Goal: Task Accomplishment & Management: Complete application form

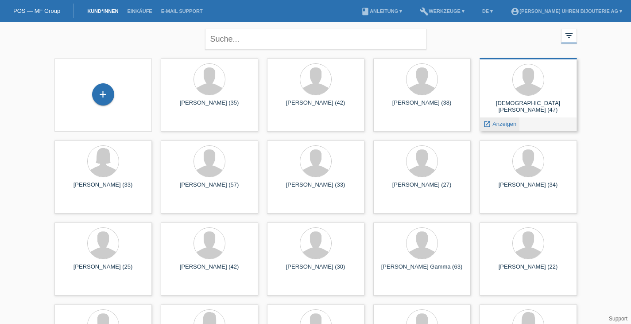
click at [504, 127] on span "Anzeigen" at bounding box center [504, 123] width 24 height 7
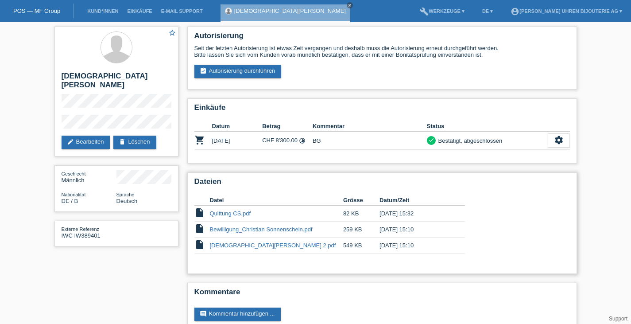
click at [233, 214] on link "Quittung CS.pdf" at bounding box center [230, 213] width 41 height 7
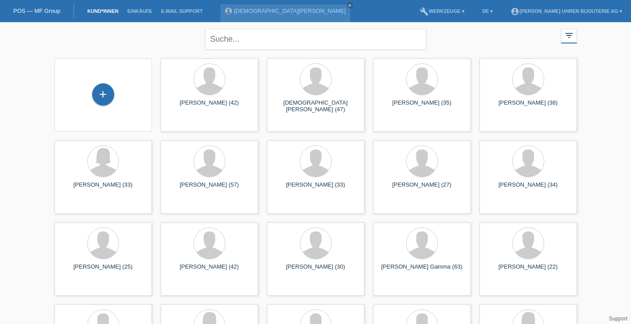
click at [120, 96] on div "+" at bounding box center [103, 94] width 83 height 23
click at [88, 93] on div "+" at bounding box center [103, 94] width 83 height 23
drag, startPoint x: 97, startPoint y: 92, endPoint x: 111, endPoint y: 92, distance: 14.2
click at [97, 92] on div "+" at bounding box center [103, 94] width 22 height 22
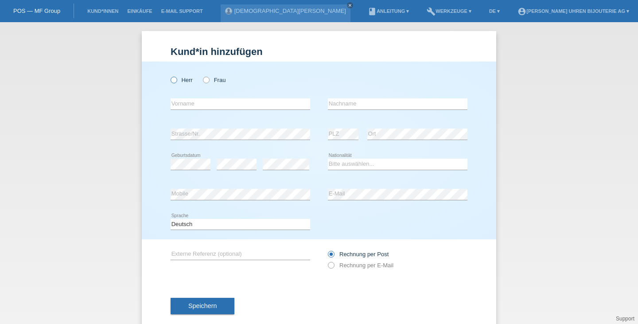
click at [169, 75] on icon at bounding box center [169, 75] width 0 height 0
click at [173, 79] on input "Herr" at bounding box center [174, 80] width 6 height 6
radio input "true"
click at [185, 101] on input "text" at bounding box center [241, 103] width 140 height 11
type input "Gabir"
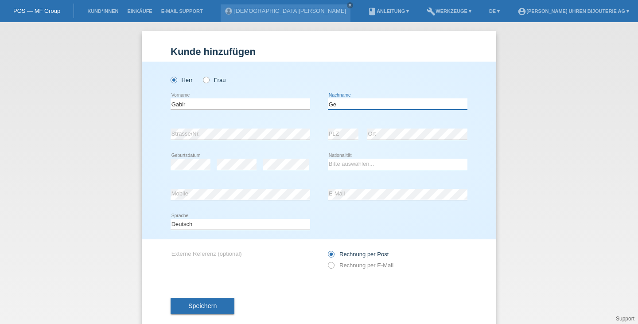
type input "Ge"
click at [310, 113] on div "Gabir error Vorname Ge error Nachname" at bounding box center [319, 104] width 297 height 30
click at [291, 104] on input "Gabir" at bounding box center [241, 103] width 140 height 11
type input "Gabor"
type input "Gerstenmajer"
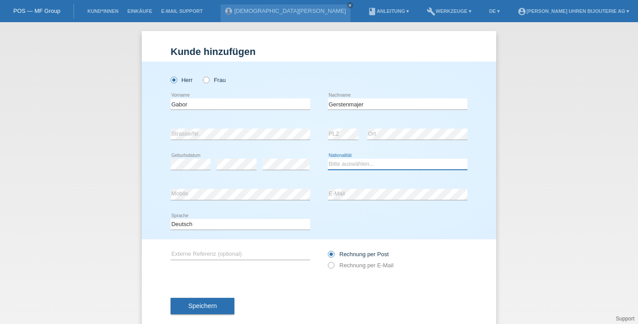
click at [371, 165] on select "Bitte auswählen... Schweiz Deutschland Liechtenstein Österreich ------------ Af…" at bounding box center [398, 164] width 140 height 11
select select "CH"
click at [328, 159] on select "Bitte auswählen... Schweiz Deutschland Liechtenstein Österreich ------------ Af…" at bounding box center [398, 164] width 140 height 11
click at [214, 188] on div "error Mobile" at bounding box center [241, 194] width 140 height 30
click at [331, 201] on div "error E-Mail" at bounding box center [398, 194] width 140 height 30
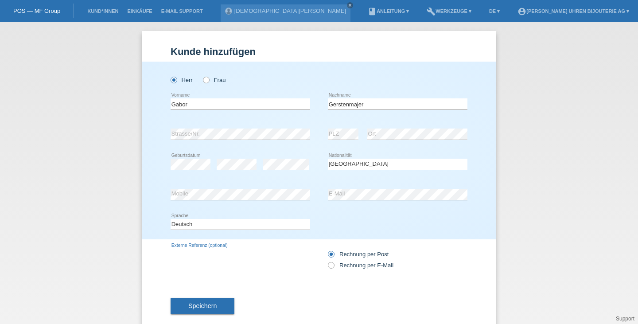
click at [246, 256] on input "text" at bounding box center [241, 253] width 140 height 11
type input "Breitling"
click at [337, 267] on label "Rechnung per E-Mail" at bounding box center [361, 265] width 66 height 7
click at [333, 267] on input "Rechnung per E-Mail" at bounding box center [331, 267] width 6 height 11
radio input "true"
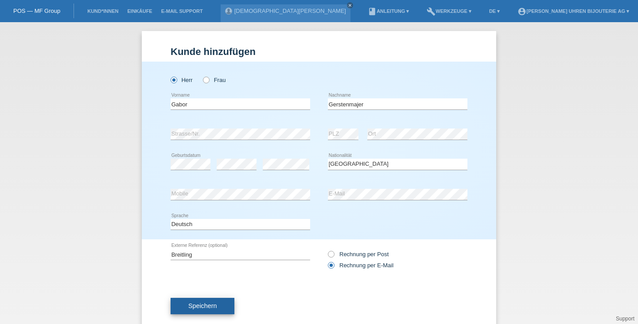
click at [207, 300] on button "Speichern" at bounding box center [203, 306] width 64 height 17
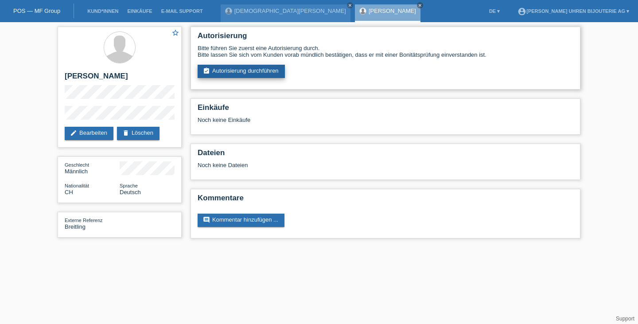
click at [262, 69] on link "assignment_turned_in Autorisierung durchführen" at bounding box center [241, 71] width 87 height 13
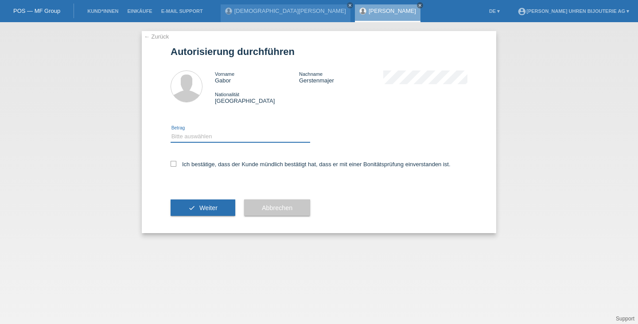
click at [230, 139] on select "Bitte auswählen CHF 1.00 - CHF 499.00 CHF 500.00 - CHF 1'999.00 CHF 2'000.00 - …" at bounding box center [241, 136] width 140 height 11
select select "3"
click at [171, 132] on select "Bitte auswählen CHF 1.00 - CHF 499.00 CHF 500.00 - CHF 1'999.00 CHF 2'000.00 - …" at bounding box center [241, 136] width 140 height 11
click at [219, 163] on label "Ich bestätige, dass der Kunde mündlich bestätigt hat, dass er mit einer Bonität…" at bounding box center [311, 164] width 280 height 7
click at [176, 163] on input "Ich bestätige, dass der Kunde mündlich bestätigt hat, dass er mit einer Bonität…" at bounding box center [174, 164] width 6 height 6
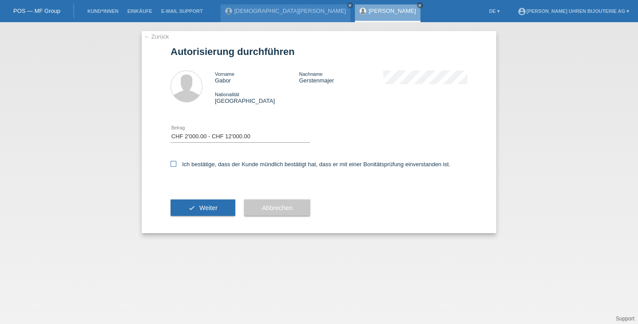
checkbox input "true"
click at [213, 201] on button "check Weiter" at bounding box center [203, 207] width 65 height 17
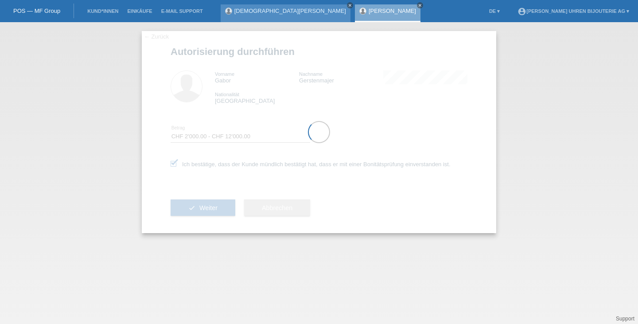
click at [348, 4] on icon "close" at bounding box center [350, 5] width 4 height 4
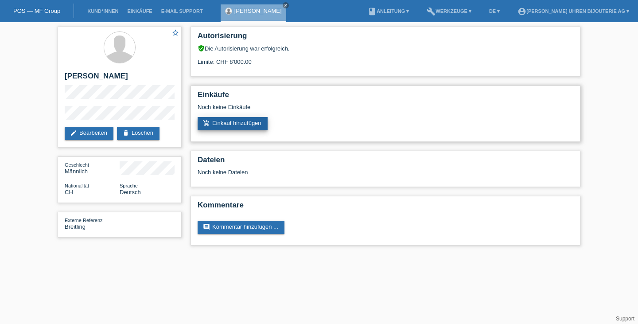
click at [240, 128] on link "add_shopping_cart Einkauf hinzufügen" at bounding box center [233, 123] width 70 height 13
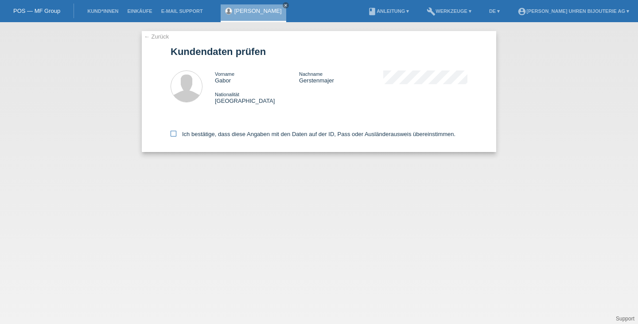
click at [198, 133] on label "Ich bestätige, dass diese Angaben mit den Daten auf der ID, Pass oder Ausländer…" at bounding box center [313, 134] width 285 height 7
click at [176, 133] on input "Ich bestätige, dass diese Angaben mit den Daten auf der ID, Pass oder Ausländer…" at bounding box center [174, 134] width 6 height 6
checkbox input "true"
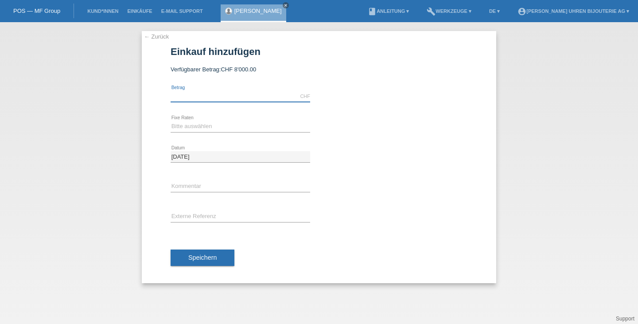
click at [226, 96] on input "text" at bounding box center [241, 96] width 140 height 11
type input "f"
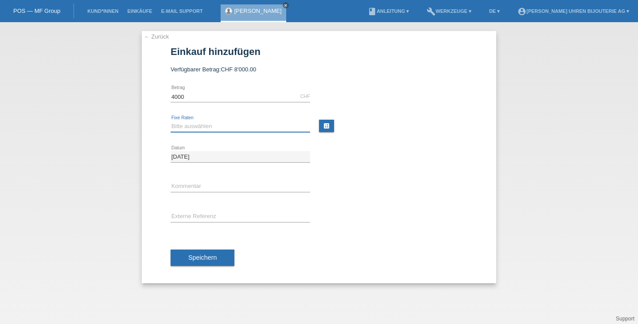
type input "4000.00"
click at [208, 126] on select "Bitte auswählen 6 Raten 12 Raten 18 Raten 24 Raten" at bounding box center [241, 126] width 140 height 11
select select "541"
click at [171, 121] on select "Bitte auswählen 6 Raten 12 Raten 18 Raten 24 Raten" at bounding box center [241, 126] width 140 height 11
click at [199, 190] on input "text" at bounding box center [241, 186] width 140 height 11
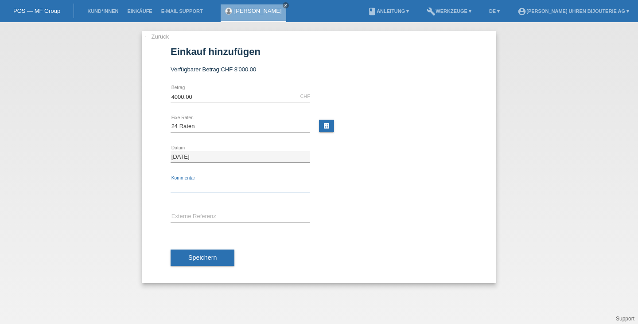
type input "PJ"
click at [226, 216] on input "text" at bounding box center [241, 216] width 140 height 11
type input "Breitling Super OC."
click at [327, 127] on link "calculate" at bounding box center [326, 126] width 15 height 12
type input "4000.00"
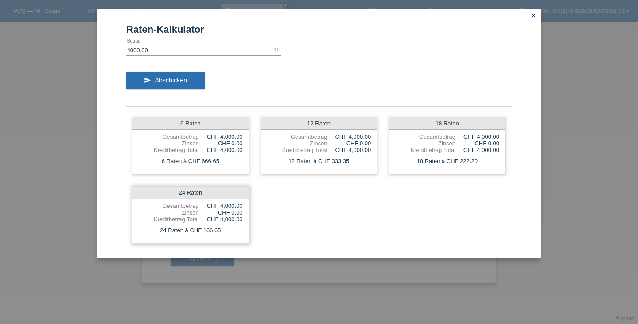
click at [185, 208] on div "Gesamtbetrag" at bounding box center [168, 205] width 61 height 7
click at [538, 16] on link "close" at bounding box center [533, 16] width 12 height 10
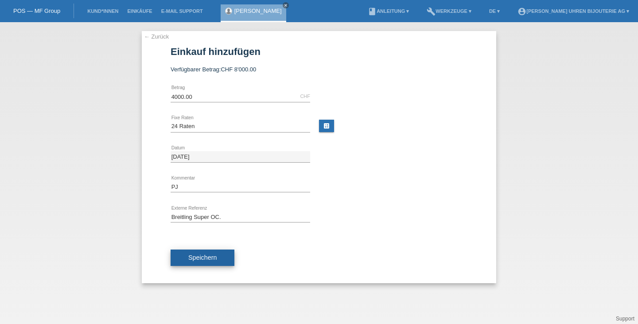
click at [218, 263] on button "Speichern" at bounding box center [203, 257] width 64 height 17
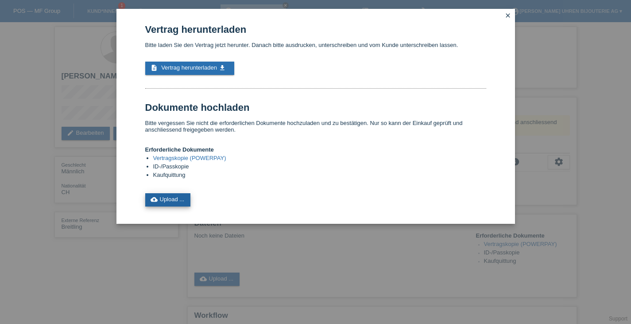
click at [178, 198] on link "cloud_upload Upload ..." at bounding box center [168, 199] width 46 height 13
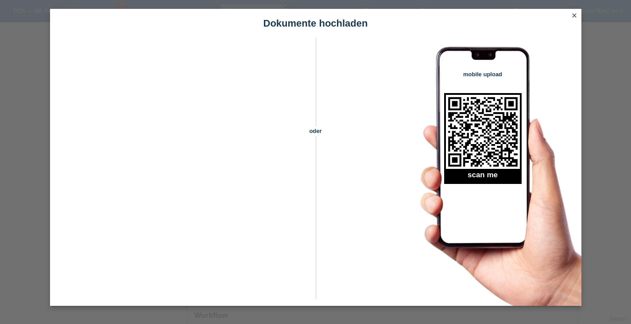
click at [575, 16] on icon "close" at bounding box center [574, 15] width 7 height 7
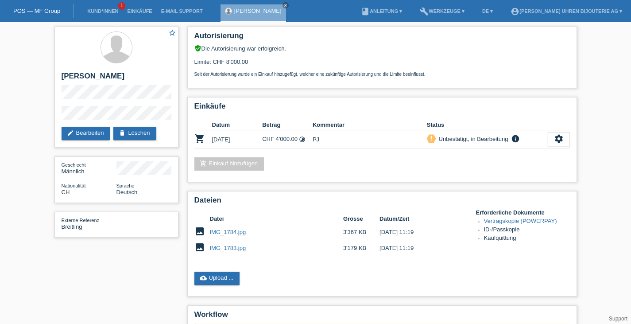
click at [180, 159] on div "star_border [PERSON_NAME] edit Bearbeiten delete Löschen Geschlecht Männlich Na…" at bounding box center [116, 134] width 133 height 224
click at [543, 221] on link "Vertragskopie (POWERPAY)" at bounding box center [520, 220] width 73 height 7
